Goal: Task Accomplishment & Management: Manage account settings

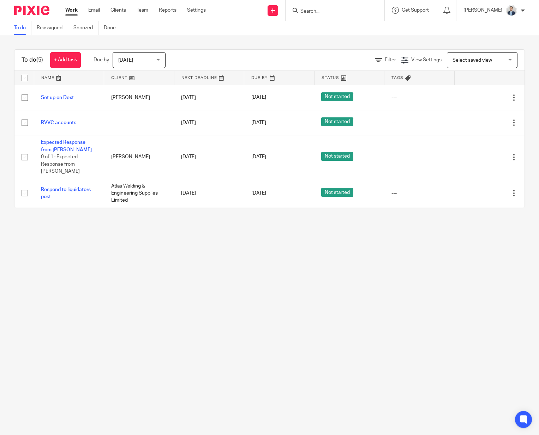
click at [355, 16] on div at bounding box center [334, 10] width 99 height 21
click at [355, 11] on input "Search" at bounding box center [332, 11] width 64 height 6
type input "365"
click at [358, 36] on link at bounding box center [351, 30] width 106 height 16
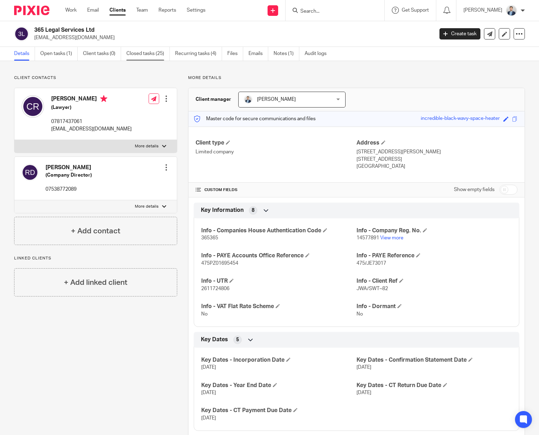
click at [149, 54] on link "Closed tasks (25)" at bounding box center [147, 54] width 43 height 14
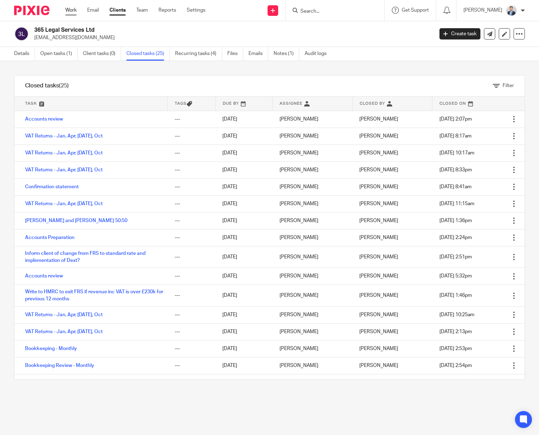
click at [73, 11] on link "Work" at bounding box center [70, 10] width 11 height 7
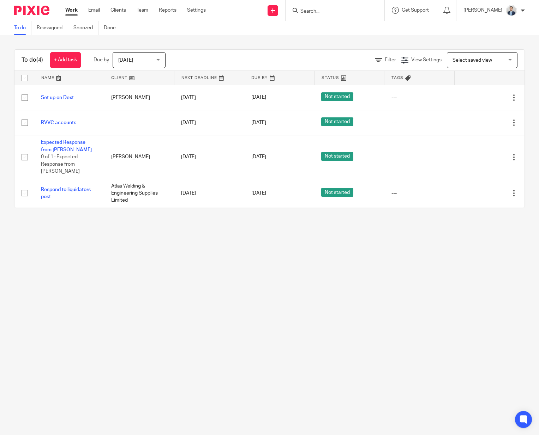
click at [325, 11] on input "Search" at bounding box center [332, 11] width 64 height 6
type input "rvvc"
click at [335, 30] on link at bounding box center [357, 30] width 119 height 16
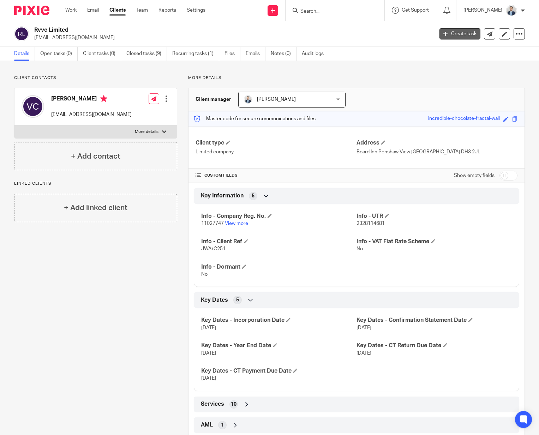
click at [470, 35] on link "Create task" at bounding box center [459, 33] width 41 height 11
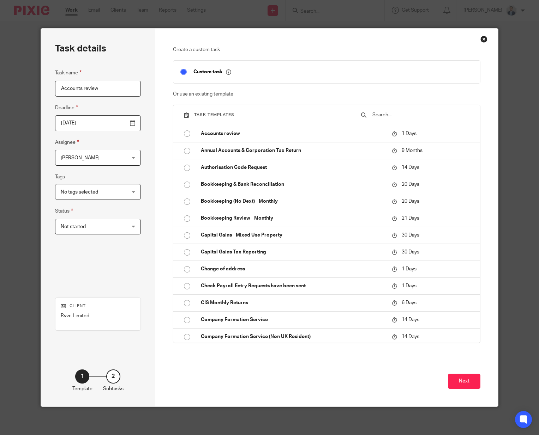
type input "Accounts review"
click at [112, 125] on input "2025-09-15" at bounding box center [98, 123] width 86 height 16
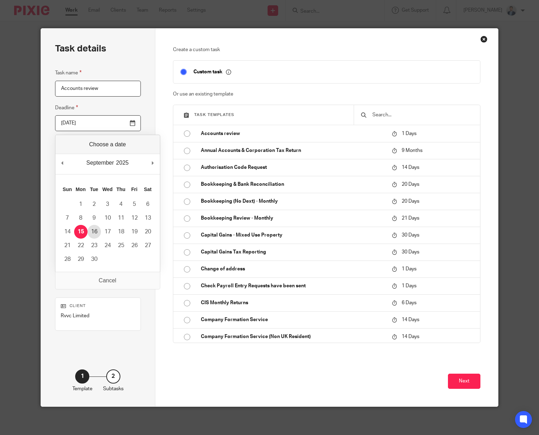
type input "2025-09-16"
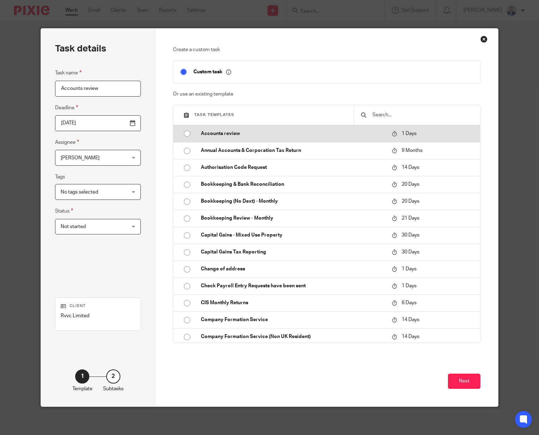
click at [268, 127] on td "Accounts review" at bounding box center [291, 133] width 194 height 17
checkbox input "false"
radio input "true"
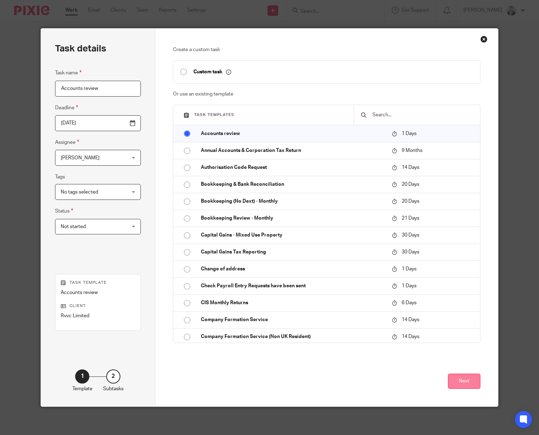
click at [458, 376] on button "Next" at bounding box center [464, 381] width 32 height 15
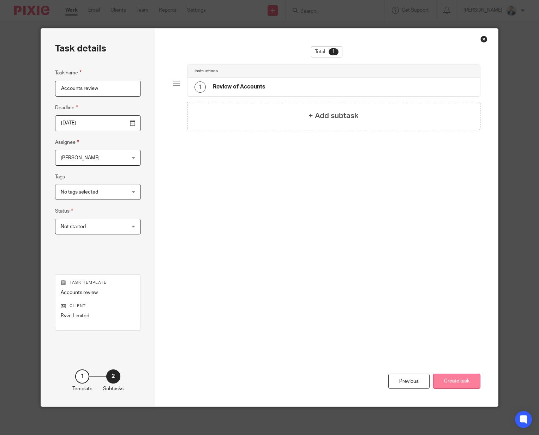
click at [458, 376] on button "Create task" at bounding box center [456, 381] width 47 height 15
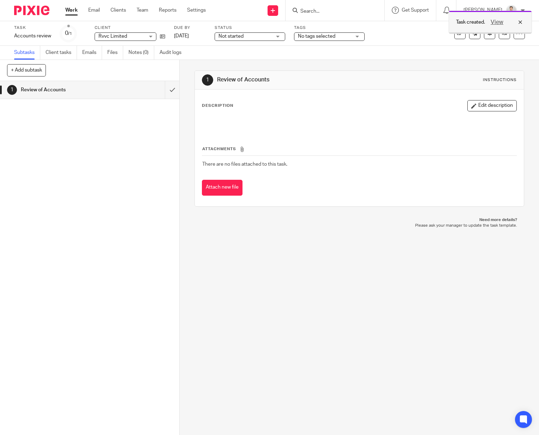
click at [520, 21] on div "View" at bounding box center [505, 22] width 40 height 8
click at [197, 39] on link "16 Sep 2025" at bounding box center [190, 35] width 32 height 7
click at [519, 26] on div at bounding box center [514, 22] width 19 height 8
click at [505, 34] on icon at bounding box center [504, 33] width 5 height 5
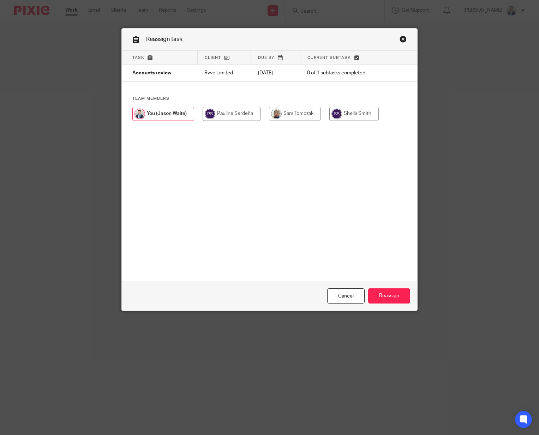
click at [298, 114] on input "radio" at bounding box center [295, 114] width 52 height 14
radio input "true"
click at [387, 298] on input "Reassign" at bounding box center [389, 296] width 42 height 15
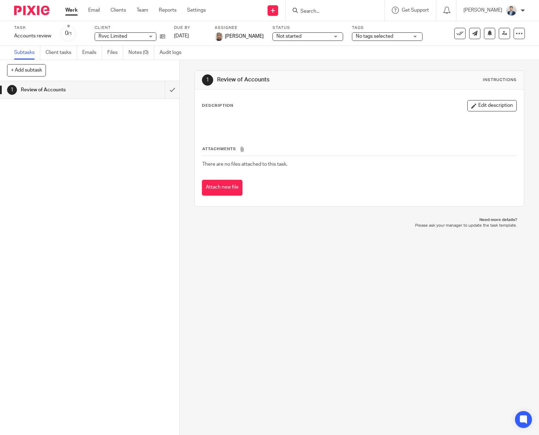
click at [321, 143] on div "Attachments There are no files attached to this task. Attach new file" at bounding box center [359, 164] width 314 height 64
